Goal: Transaction & Acquisition: Download file/media

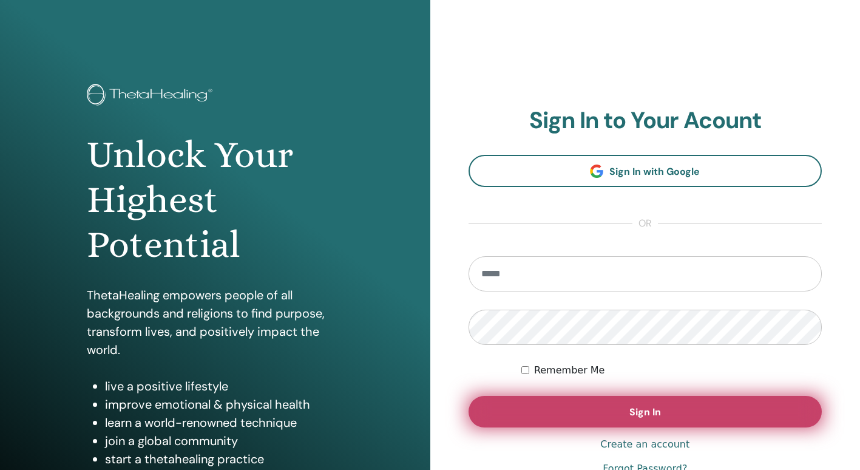
type input "**********"
click at [680, 411] on button "Sign In" at bounding box center [645, 412] width 354 height 32
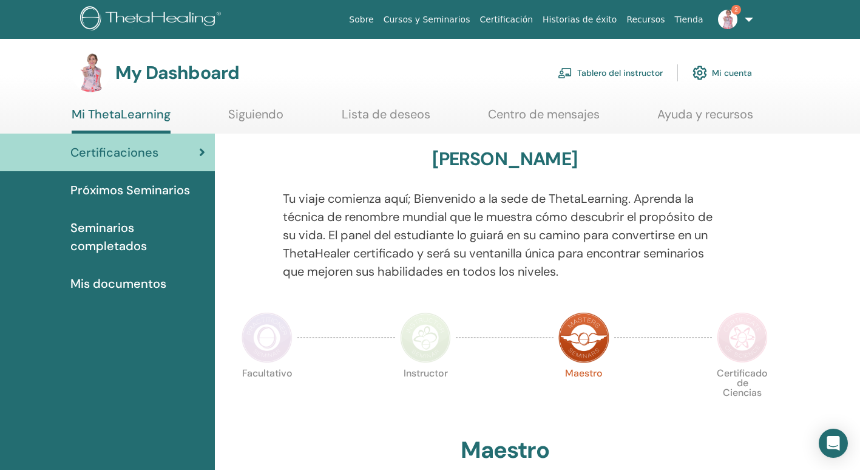
click at [101, 228] on span "Seminarios completados" at bounding box center [137, 236] width 135 height 36
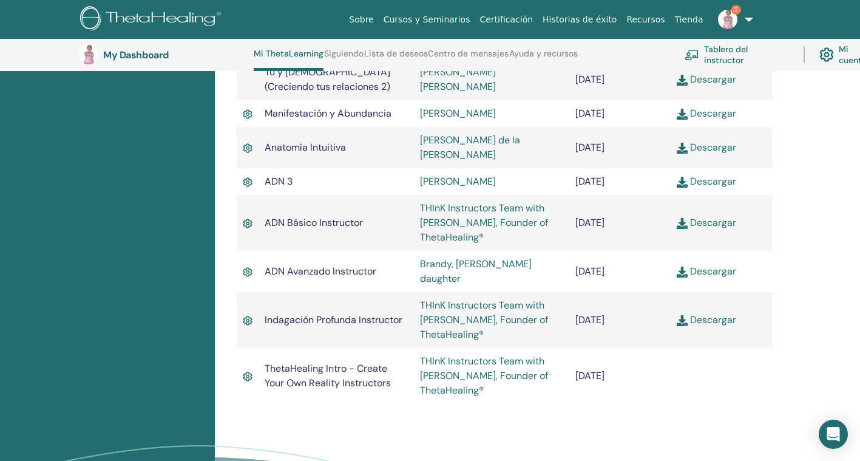
scroll to position [639, 0]
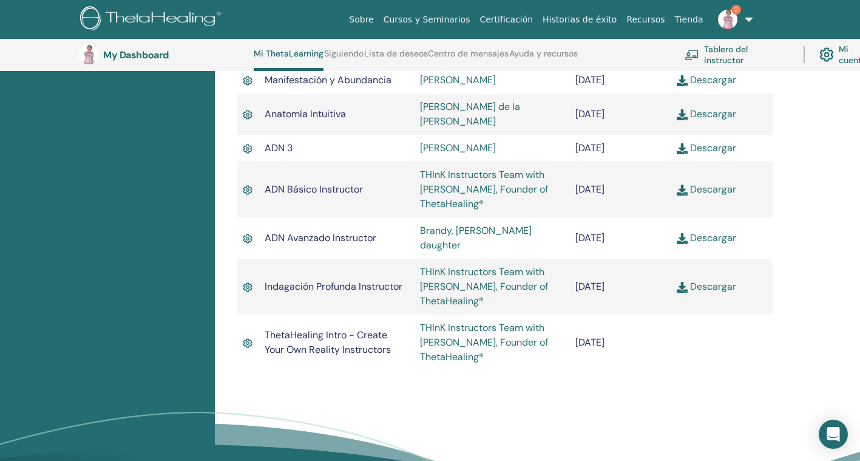
click at [719, 292] on link "Descargar" at bounding box center [706, 286] width 59 height 13
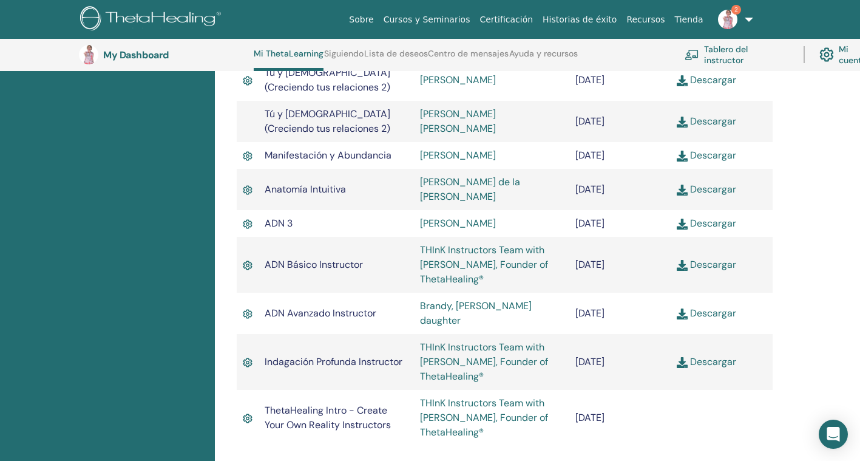
scroll to position [578, 0]
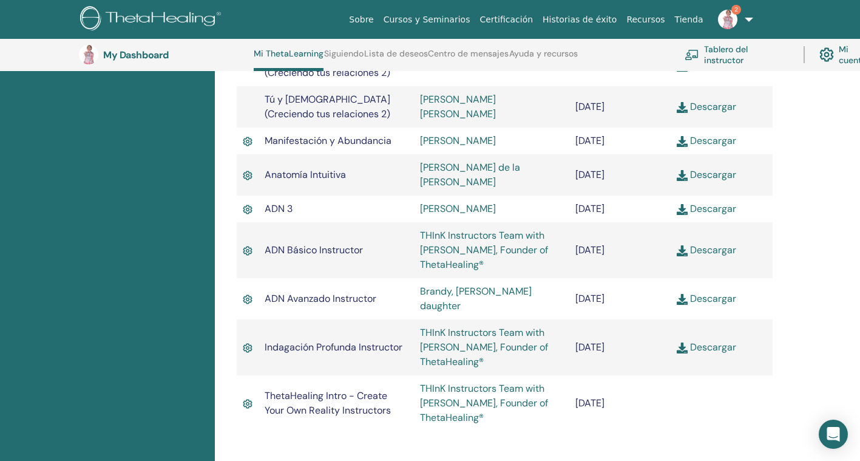
click at [739, 5] on link "2" at bounding box center [733, 19] width 50 height 39
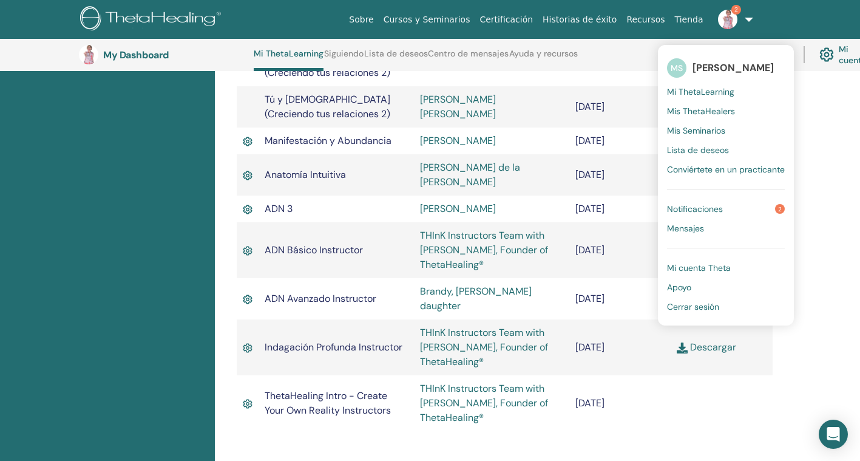
click at [700, 206] on span "Notificaciones" at bounding box center [695, 208] width 56 height 11
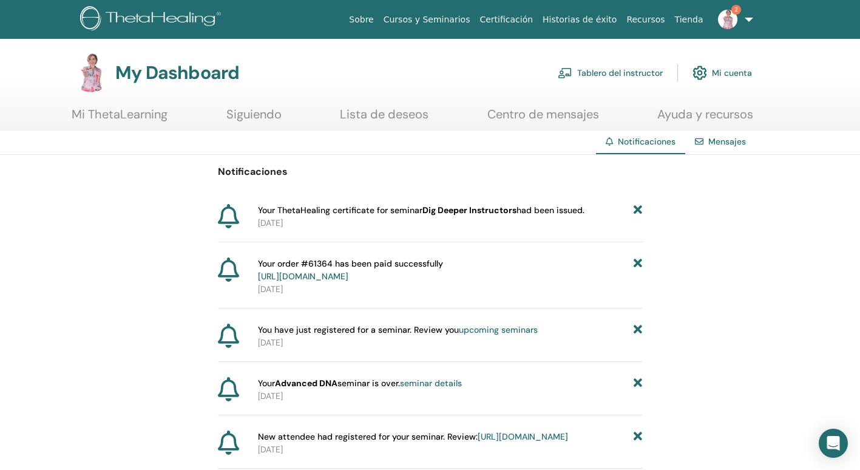
click at [748, 17] on link "2" at bounding box center [733, 19] width 50 height 39
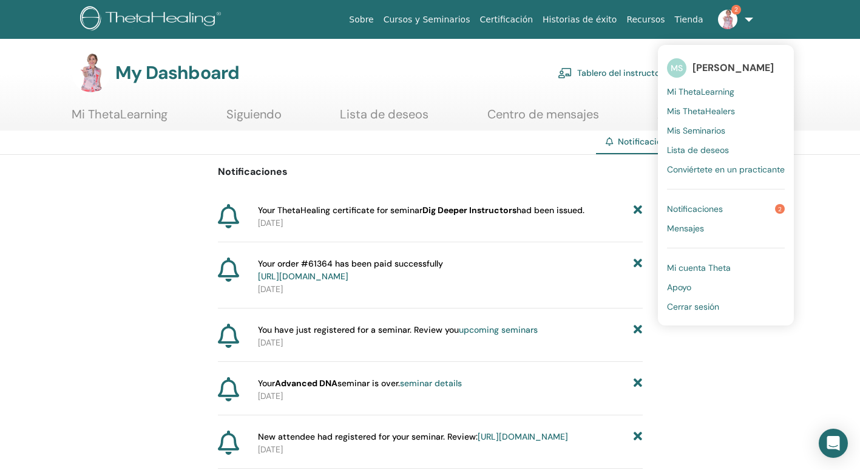
click at [678, 302] on span "Cerrar sesión" at bounding box center [693, 306] width 52 height 11
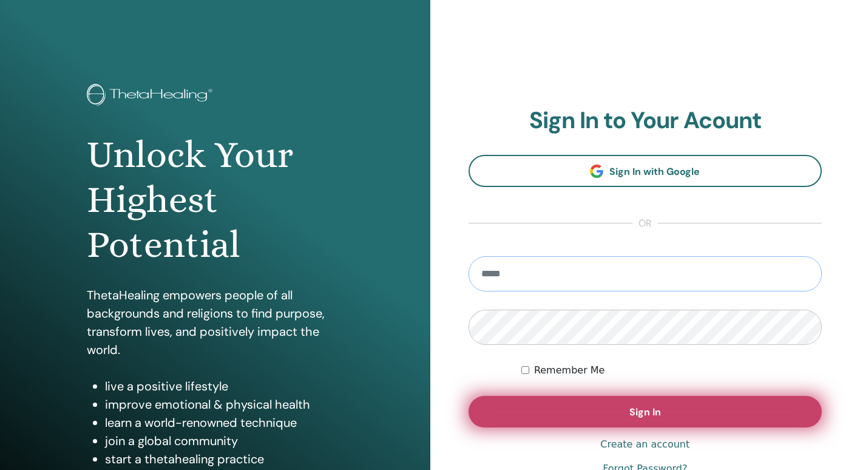
type input "**********"
click at [649, 407] on span "Sign In" at bounding box center [645, 411] width 32 height 13
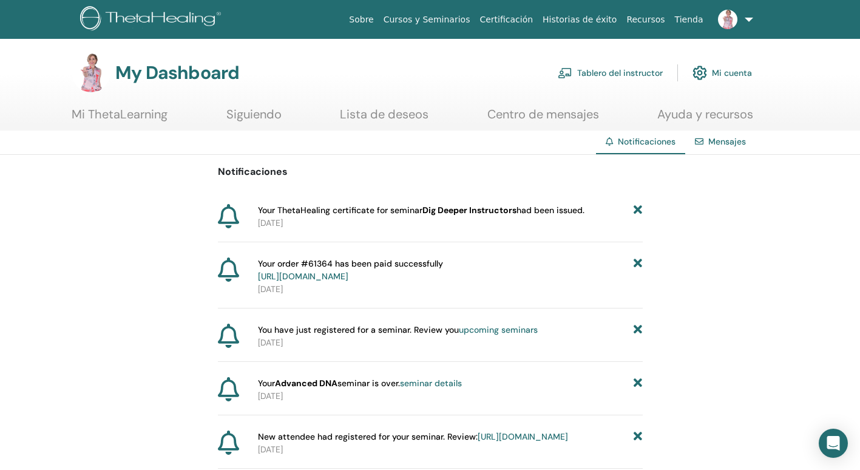
click at [722, 69] on link "Mi cuenta" at bounding box center [721, 72] width 59 height 27
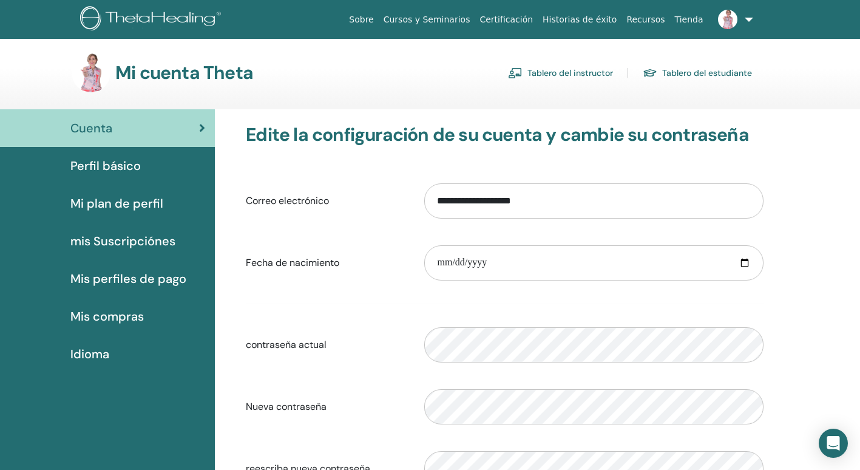
click at [708, 73] on link "Tablero del estudiante" at bounding box center [697, 72] width 109 height 19
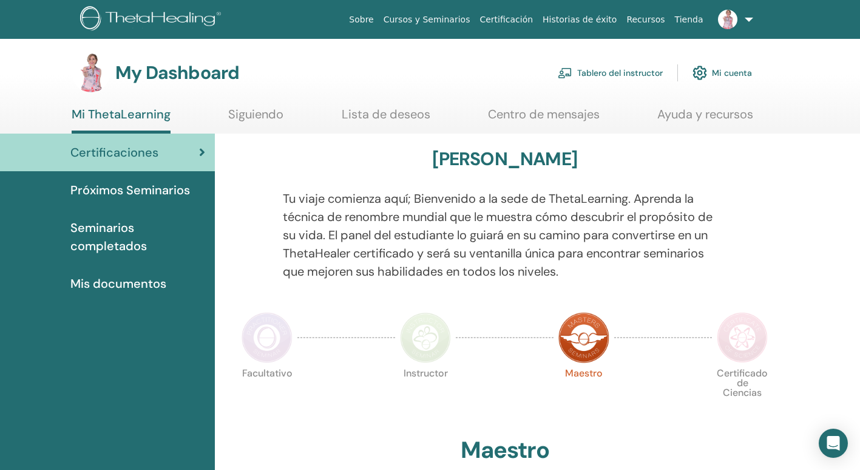
click at [109, 229] on span "Seminarios completados" at bounding box center [137, 236] width 135 height 36
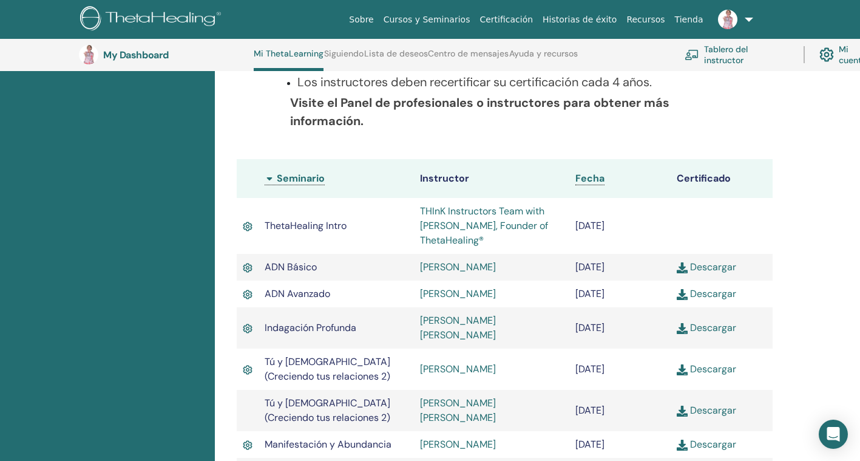
scroll to position [214, 0]
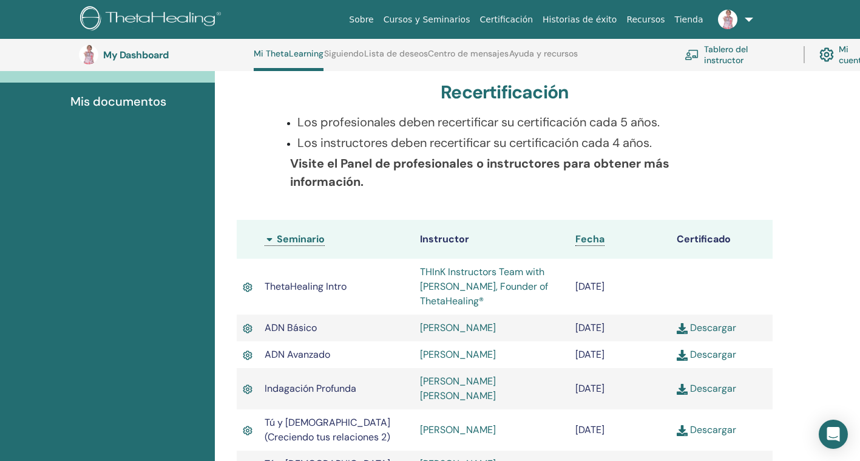
click at [751, 15] on link at bounding box center [733, 19] width 50 height 39
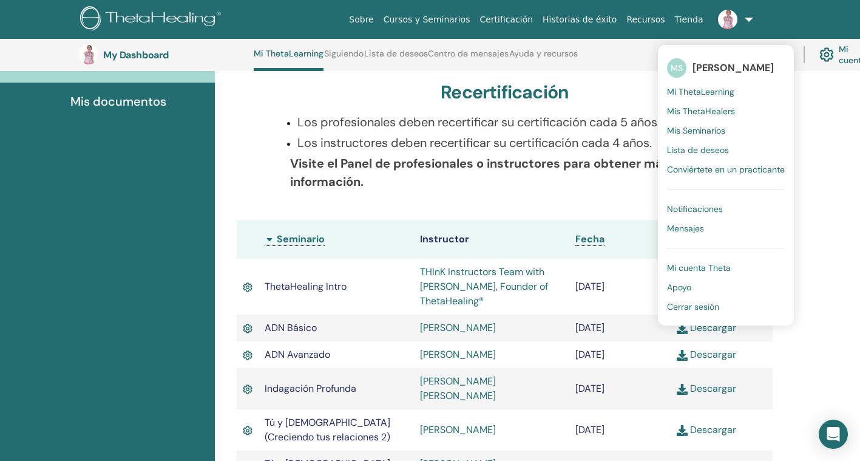
click at [701, 308] on span "Cerrar sesión" at bounding box center [693, 306] width 52 height 11
